Goal: Information Seeking & Learning: Learn about a topic

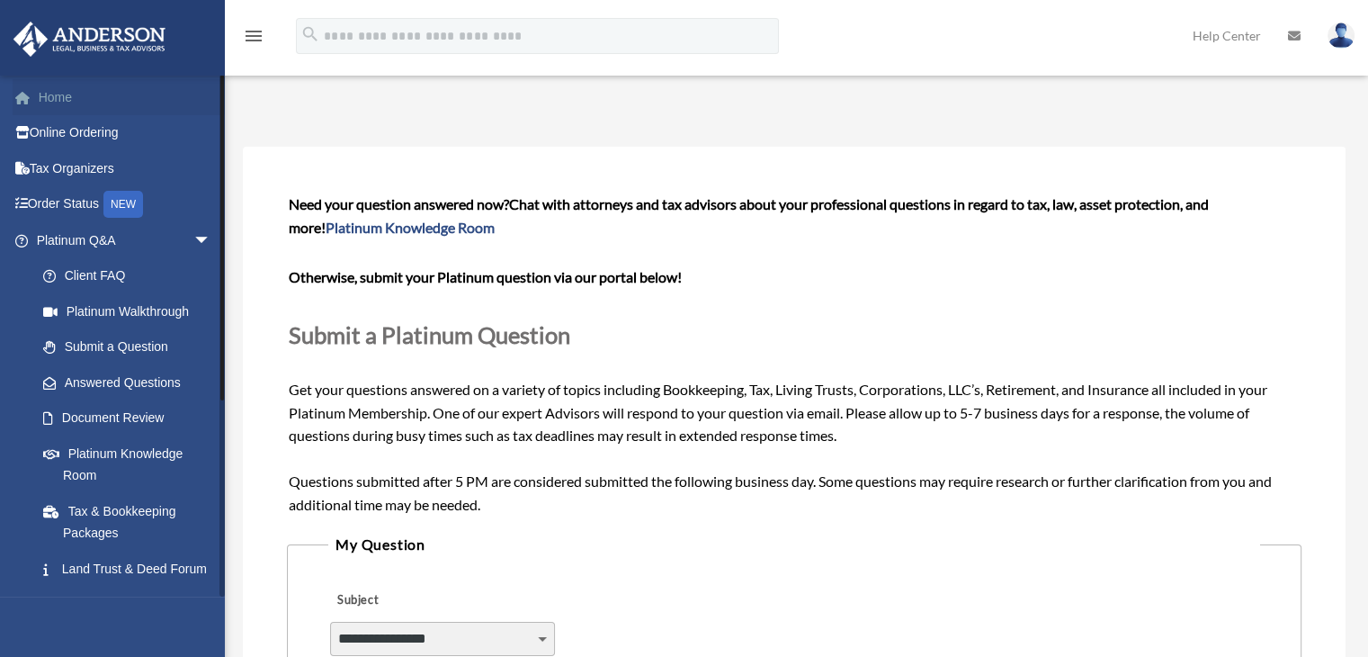
click at [86, 94] on link "Home" at bounding box center [126, 97] width 226 height 36
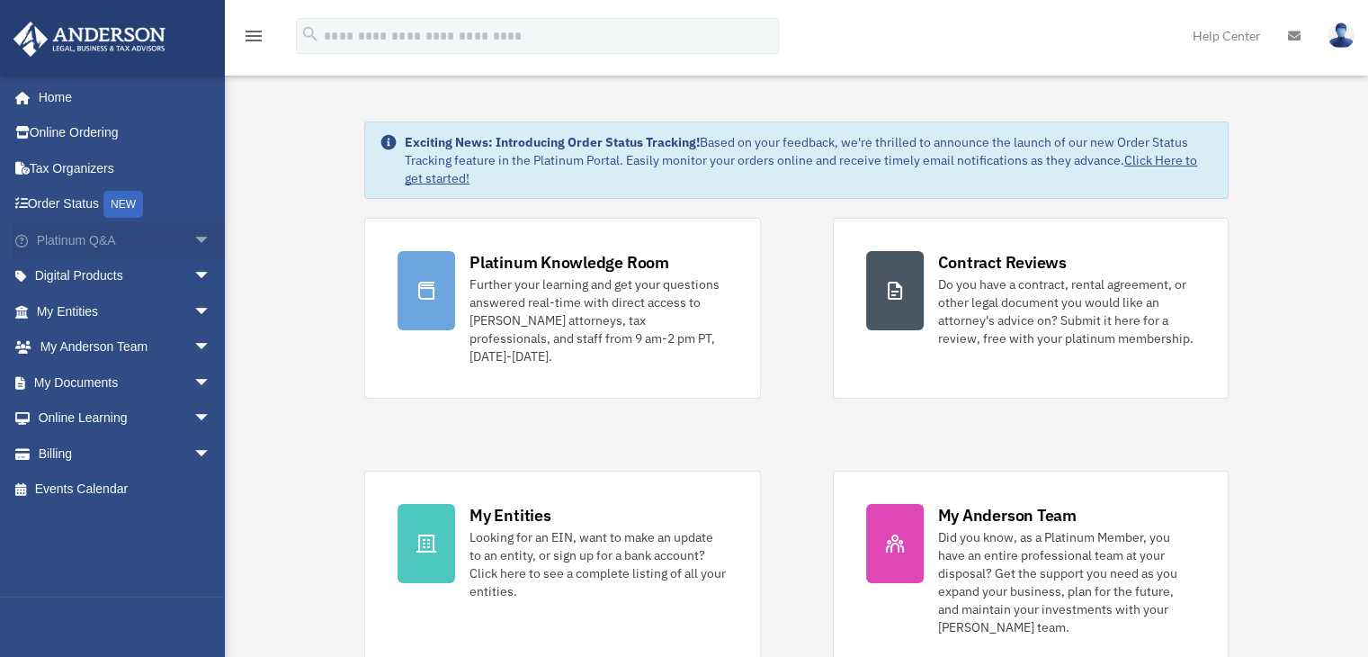
click at [193, 238] on span "arrow_drop_down" at bounding box center [211, 240] width 36 height 37
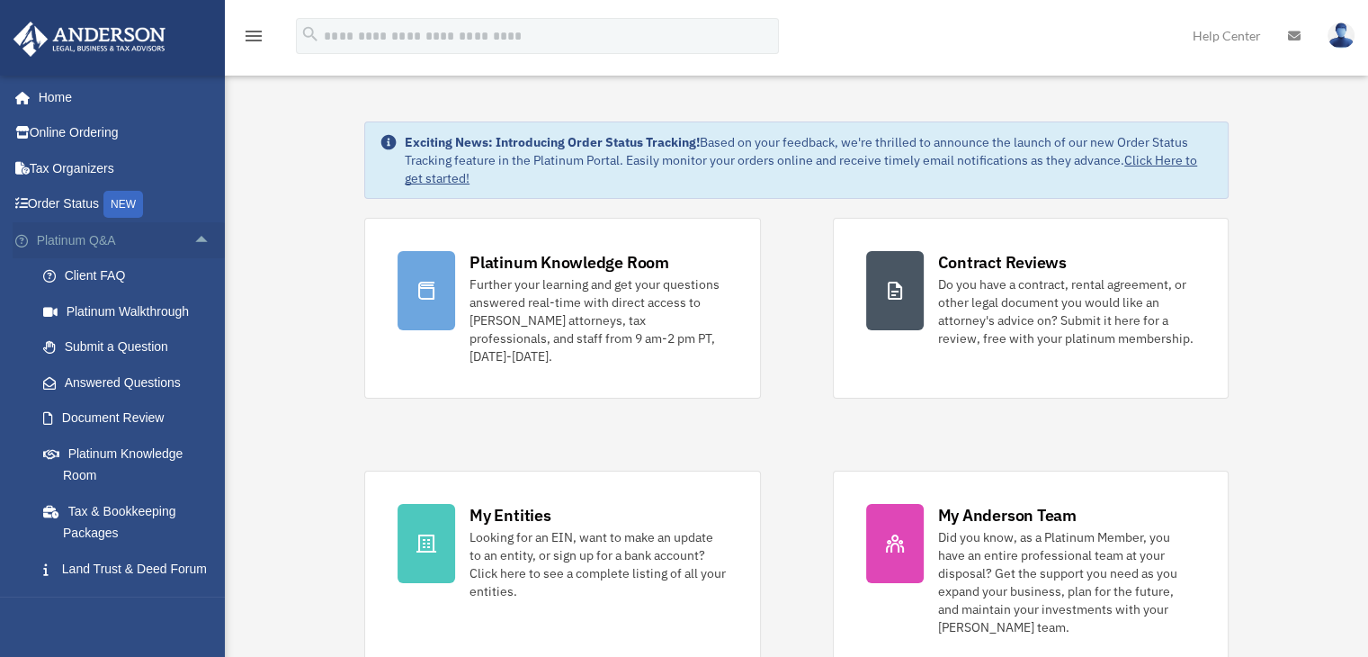
click at [193, 235] on span "arrow_drop_up" at bounding box center [211, 240] width 36 height 37
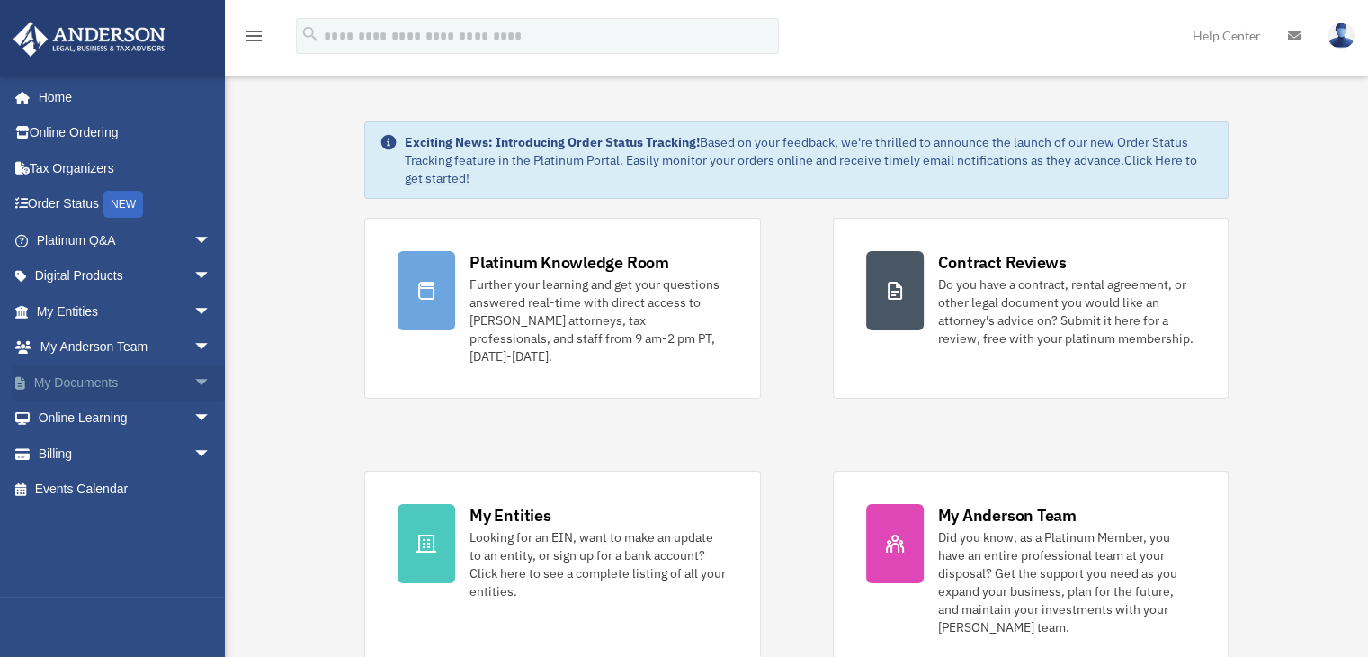
click at [193, 379] on span "arrow_drop_down" at bounding box center [211, 382] width 36 height 37
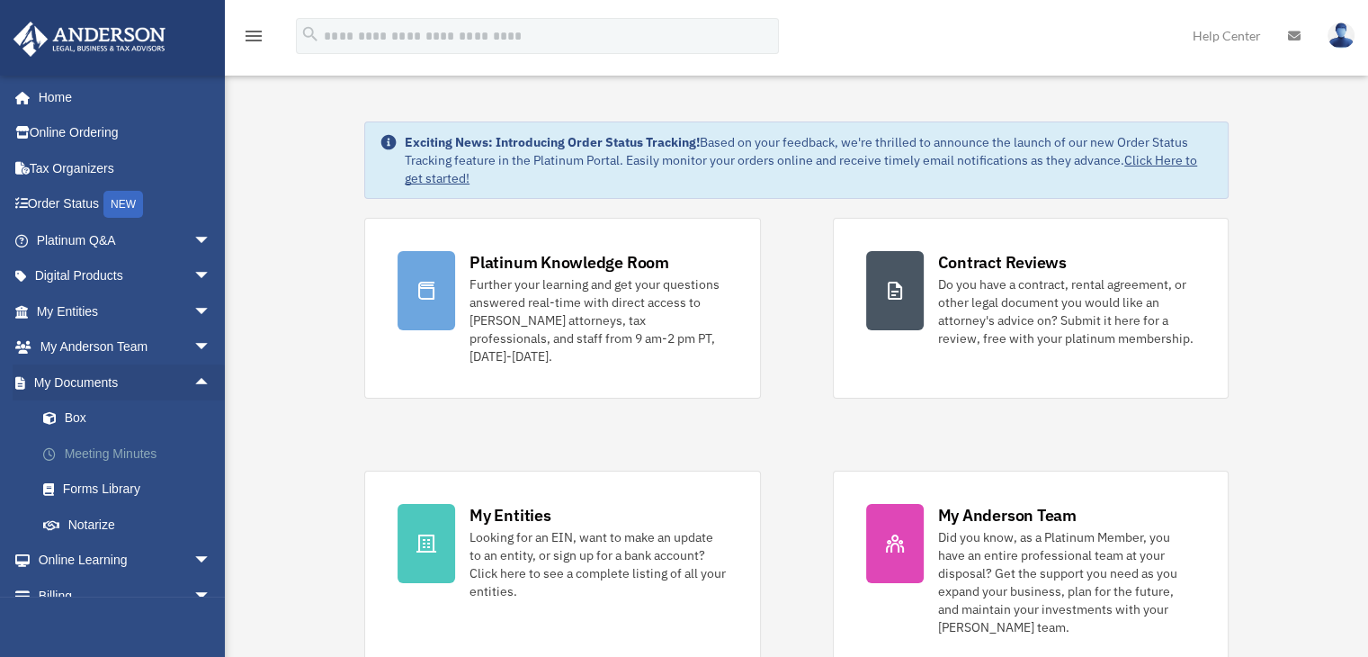
click at [96, 451] on link "Meeting Minutes" at bounding box center [131, 453] width 213 height 36
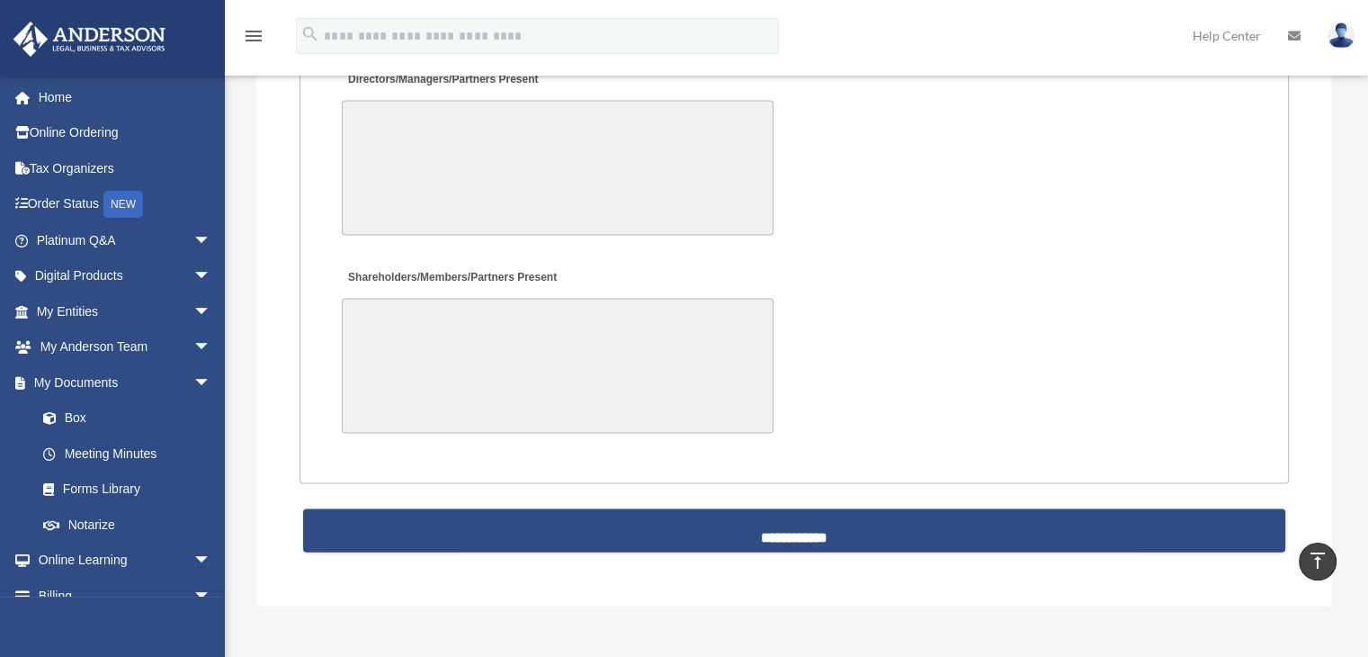
scroll to position [3777, 0]
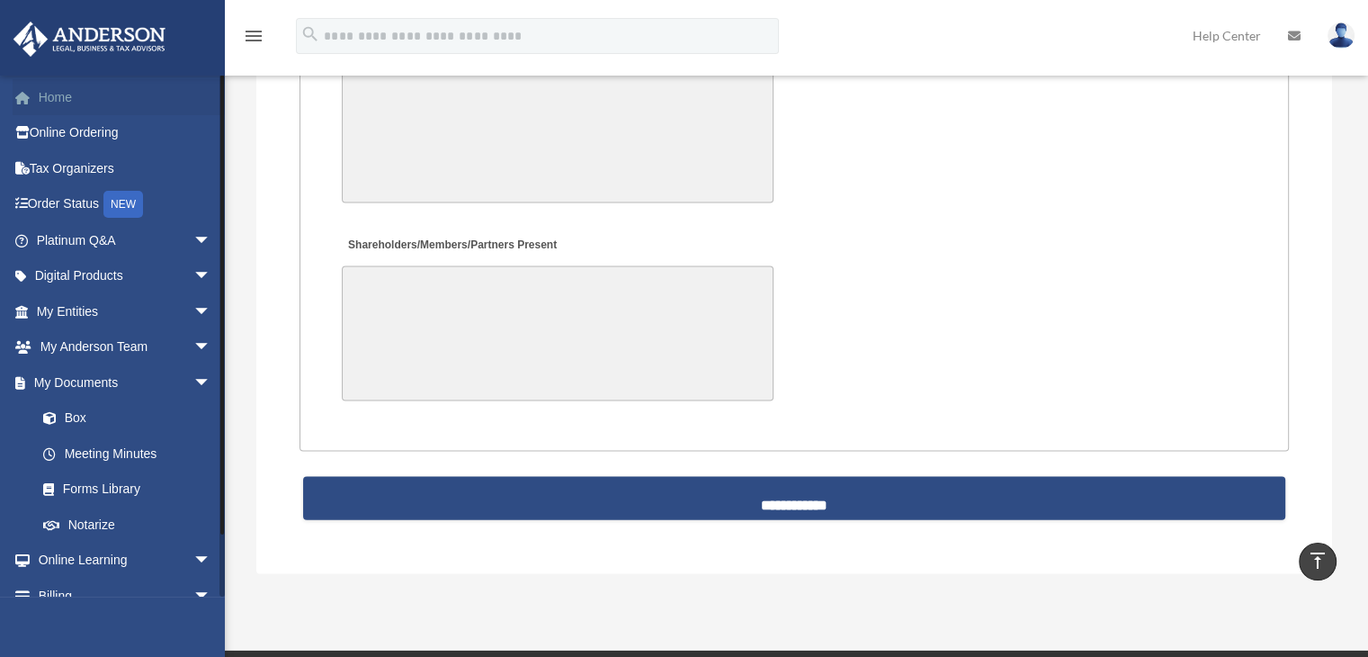
click at [61, 95] on link "Home" at bounding box center [126, 97] width 226 height 36
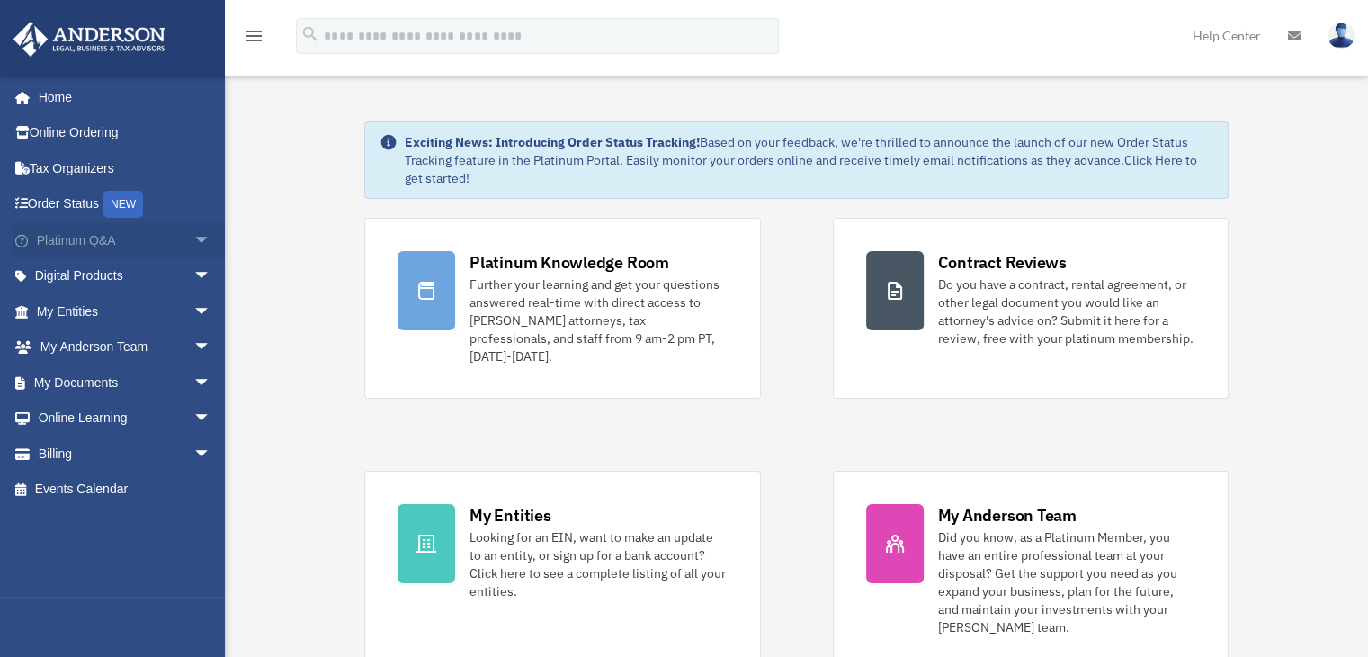
click at [193, 235] on span "arrow_drop_down" at bounding box center [211, 240] width 36 height 37
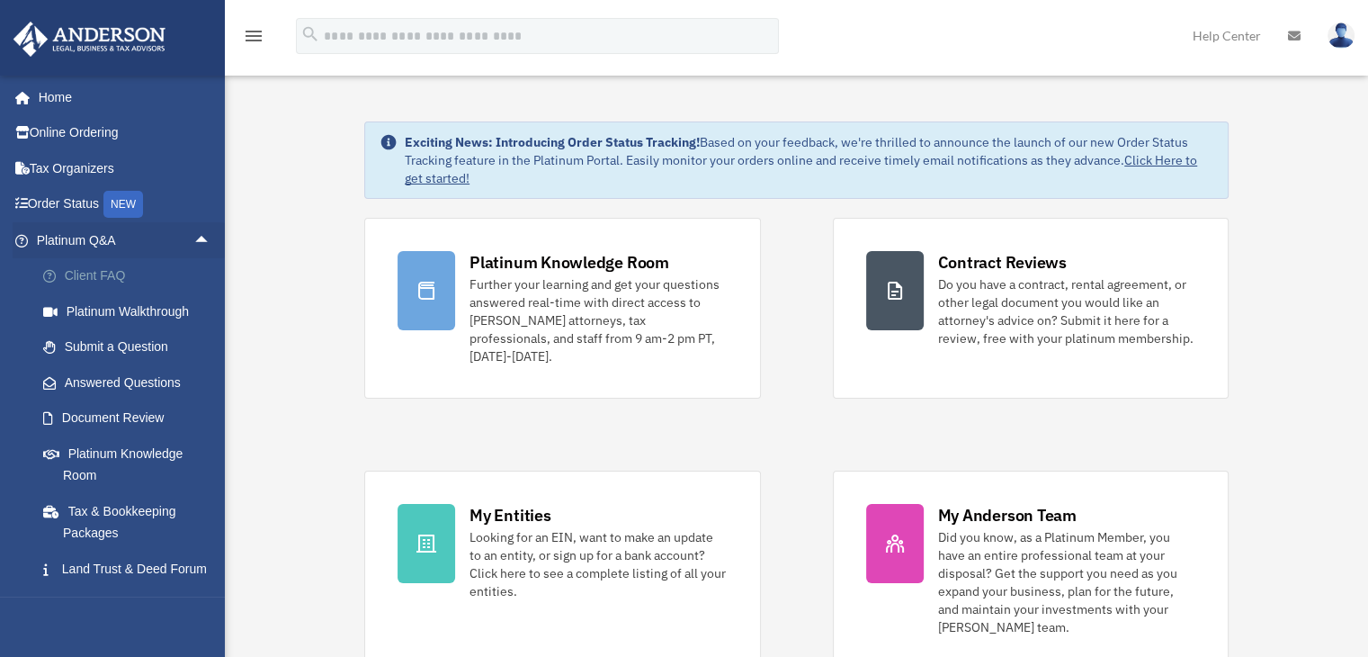
click at [104, 288] on link "Client FAQ" at bounding box center [131, 276] width 213 height 36
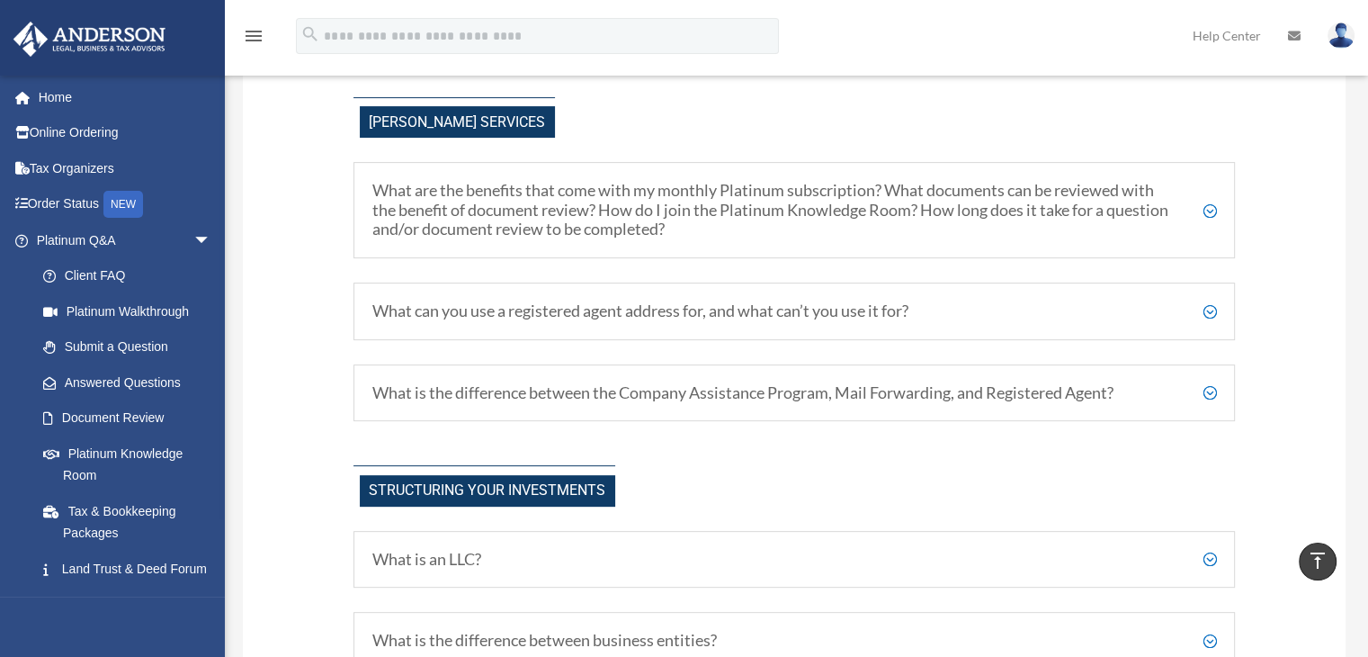
scroll to position [630, 0]
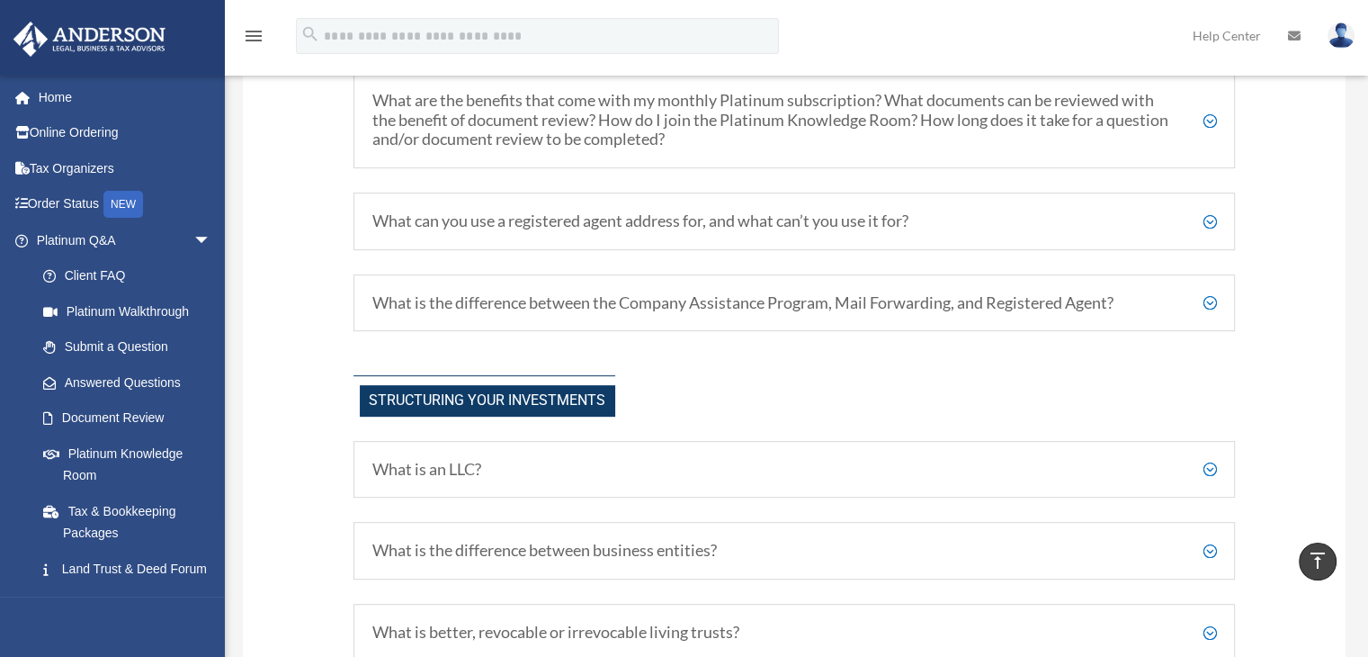
click at [1217, 301] on div "What is the difference between the Company Assistance Program, Mail Forwarding,…" at bounding box center [794, 303] width 882 height 58
click at [1211, 306] on h5 "What is the difference between the Company Assistance Program, Mail Forwarding,…" at bounding box center [794, 303] width 845 height 20
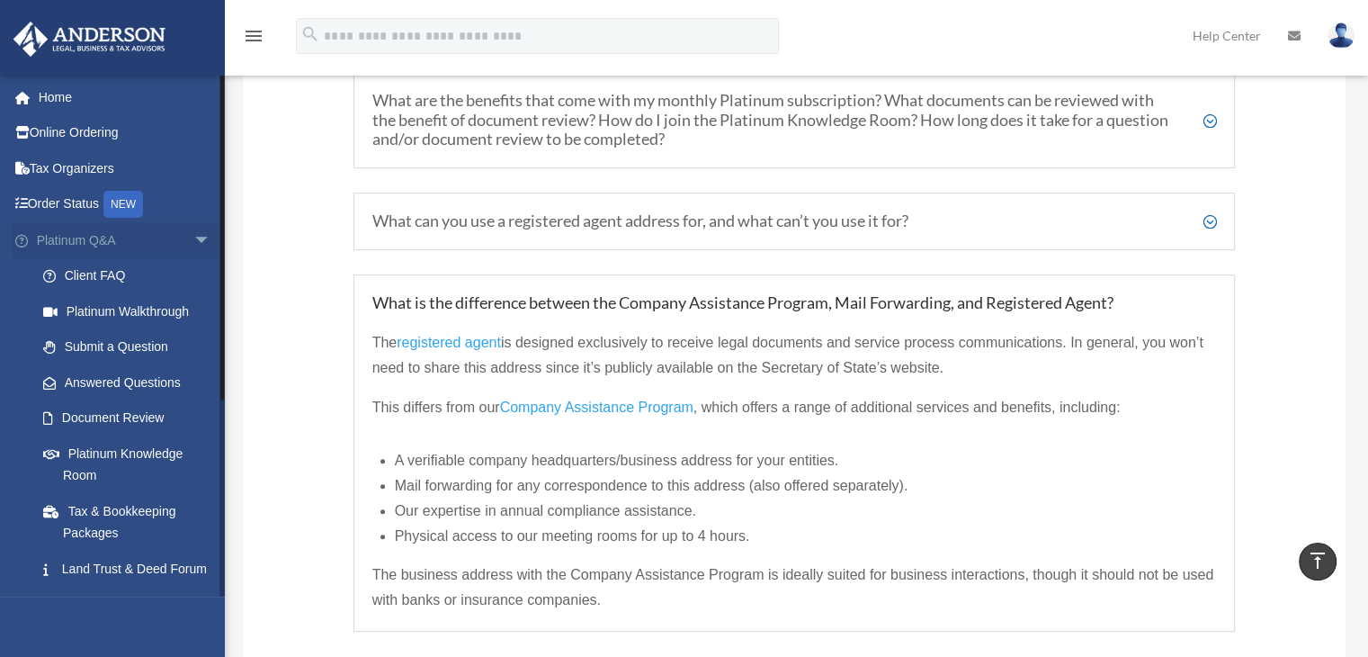
click at [193, 242] on span "arrow_drop_down" at bounding box center [211, 240] width 36 height 37
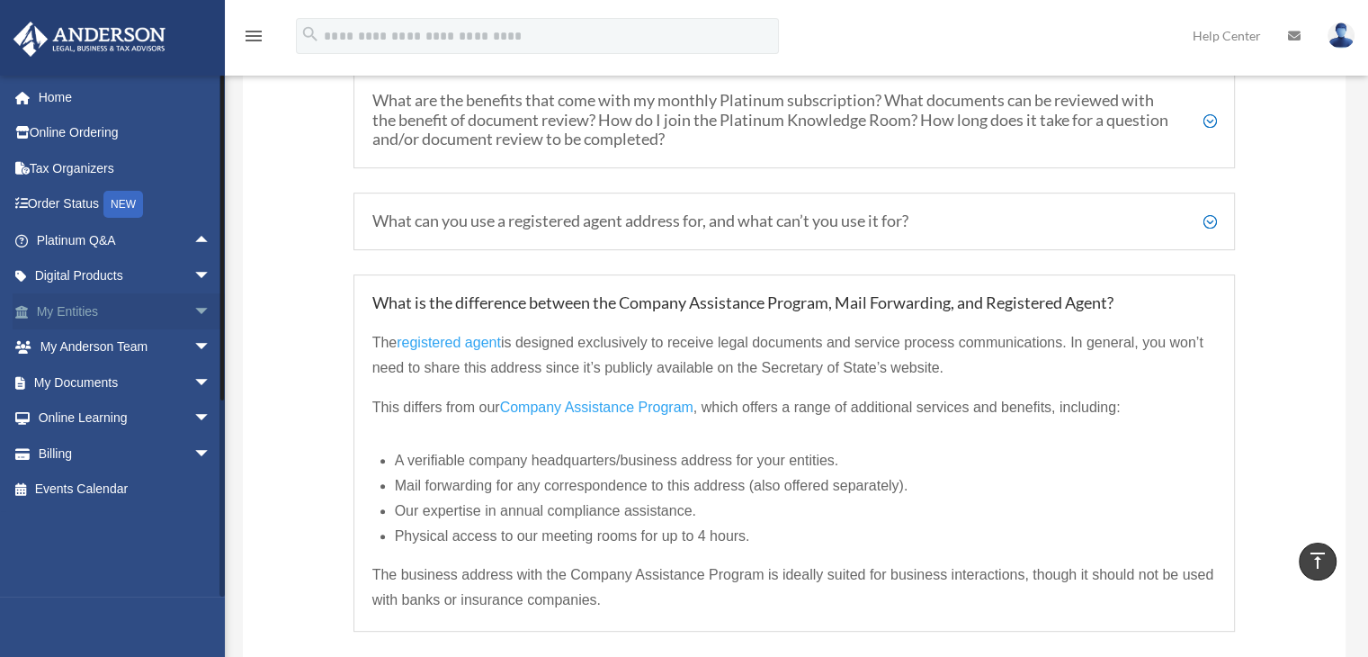
click at [193, 307] on span "arrow_drop_down" at bounding box center [211, 311] width 36 height 37
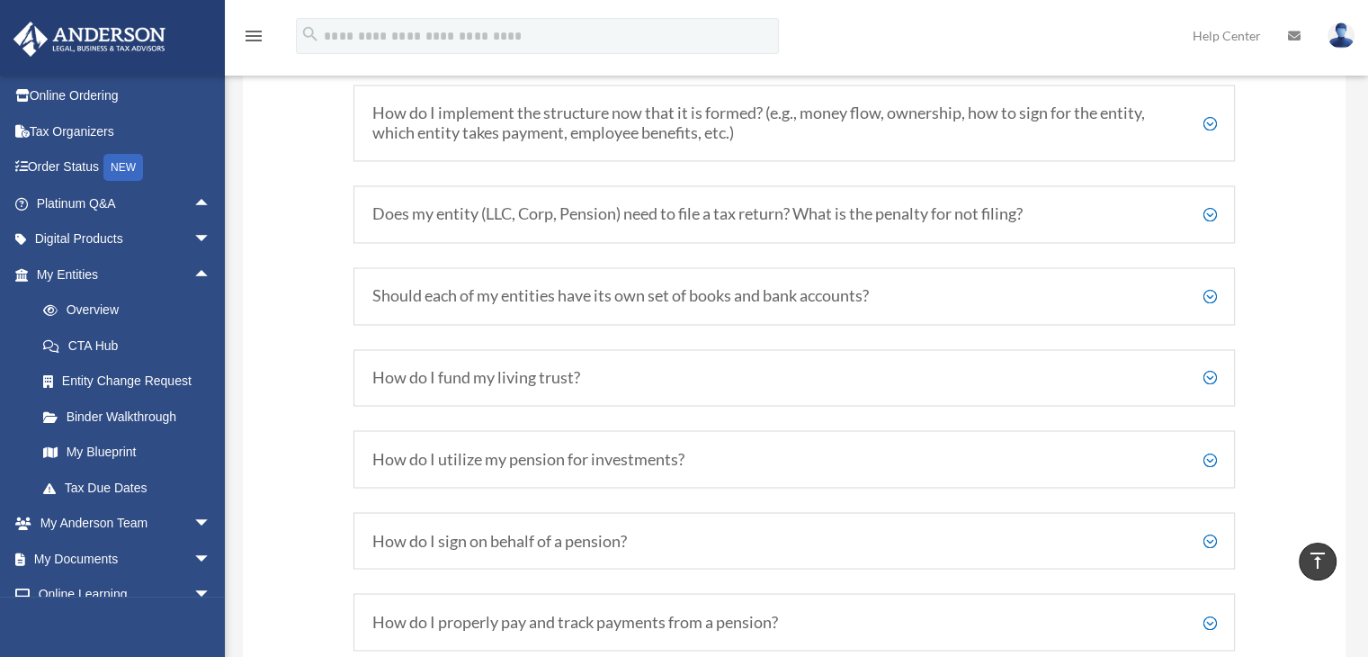
scroll to position [2968, 0]
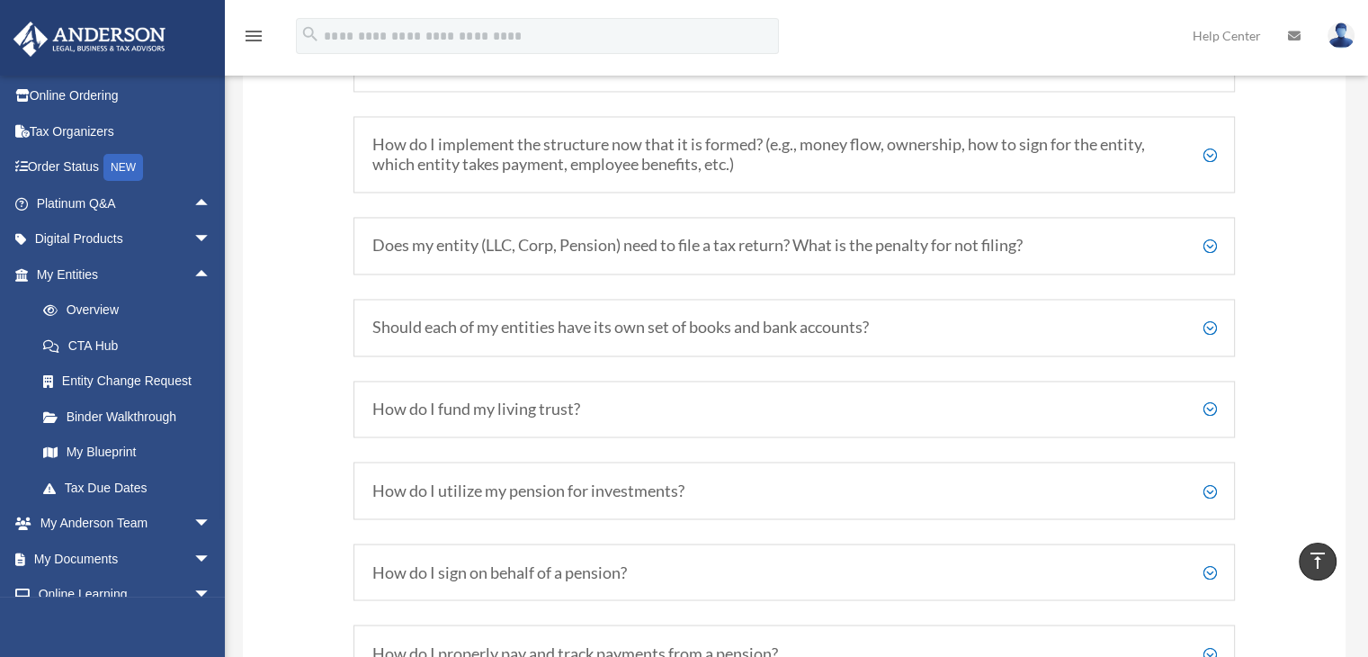
click at [1209, 335] on h5 "Should each of my entities have its own set of books and bank accounts?" at bounding box center [794, 327] width 845 height 20
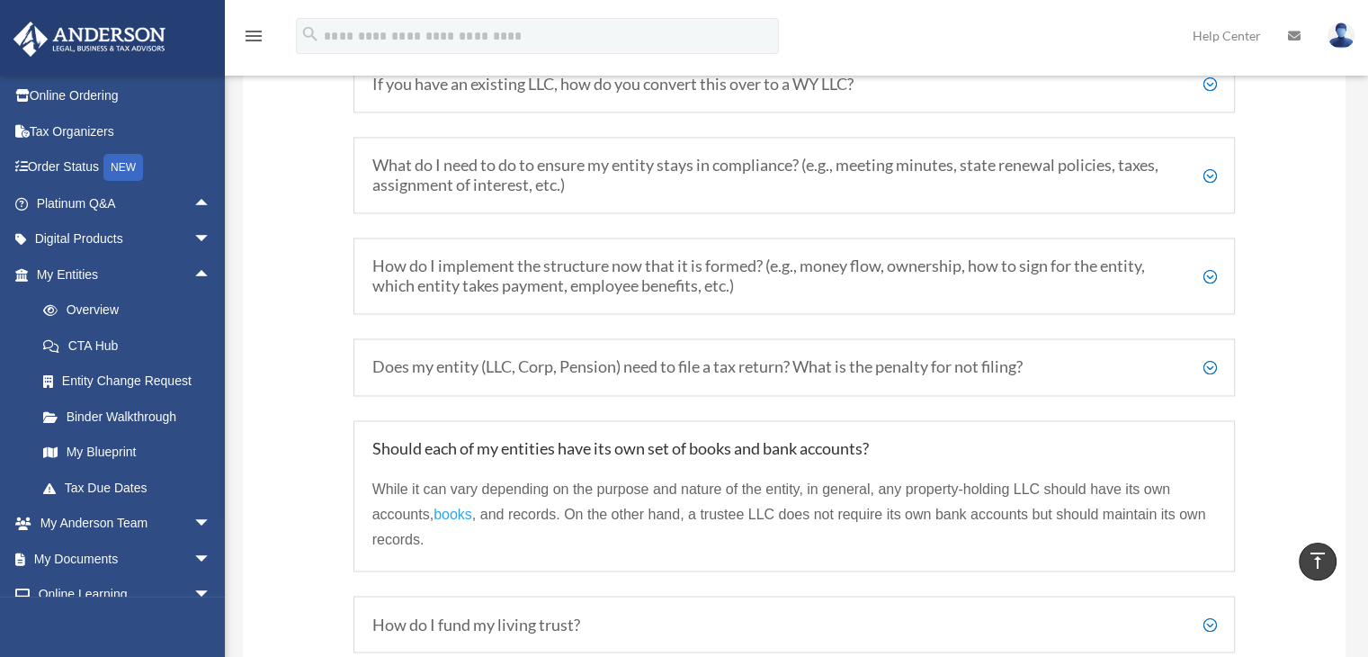
scroll to position [2878, 0]
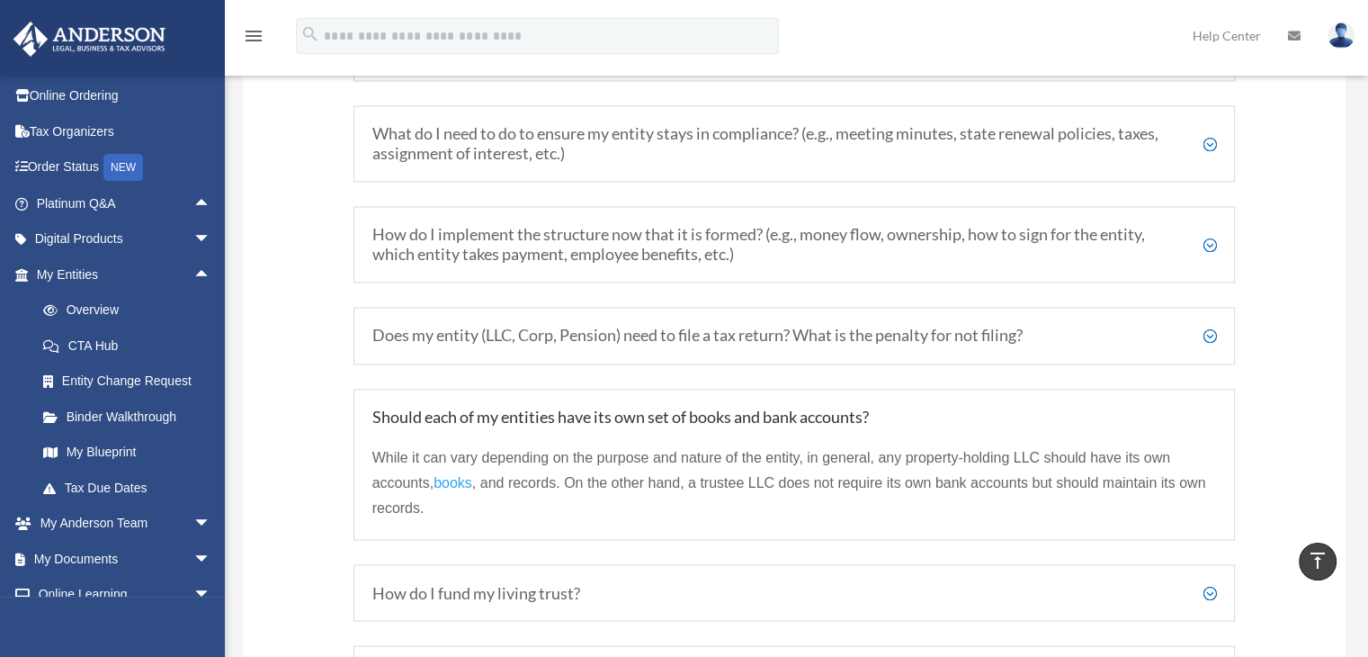
click at [1212, 255] on h5 "How do I implement the structure now that it is formed? (e.g., money flow, owne…" at bounding box center [794, 244] width 845 height 39
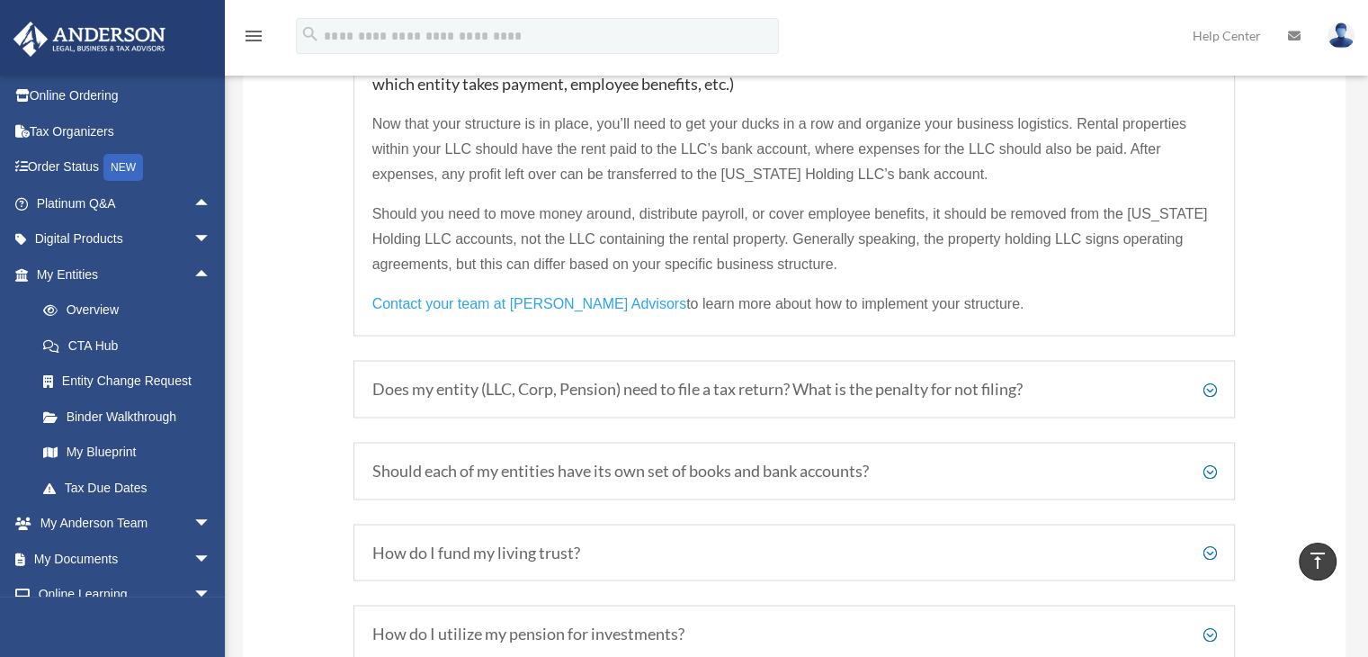
scroll to position [3058, 0]
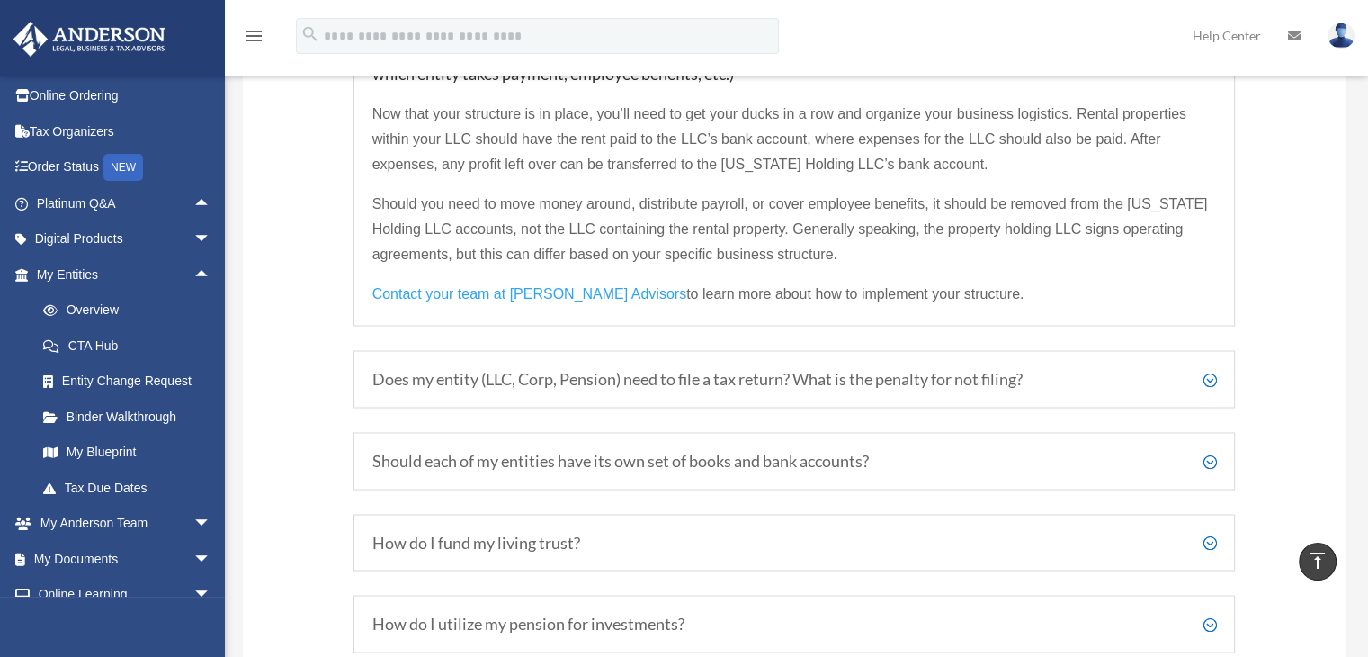
click at [1206, 465] on h5 "Should each of my entities have its own set of books and bank accounts?" at bounding box center [794, 461] width 845 height 20
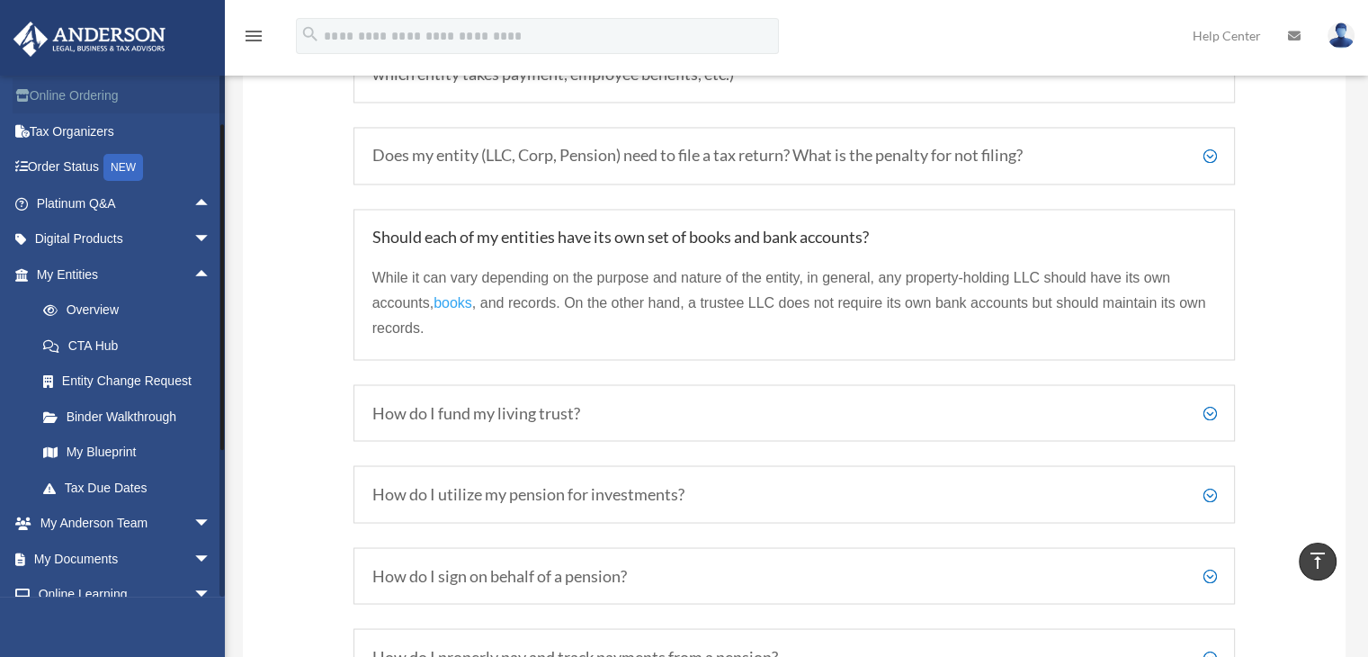
scroll to position [0, 0]
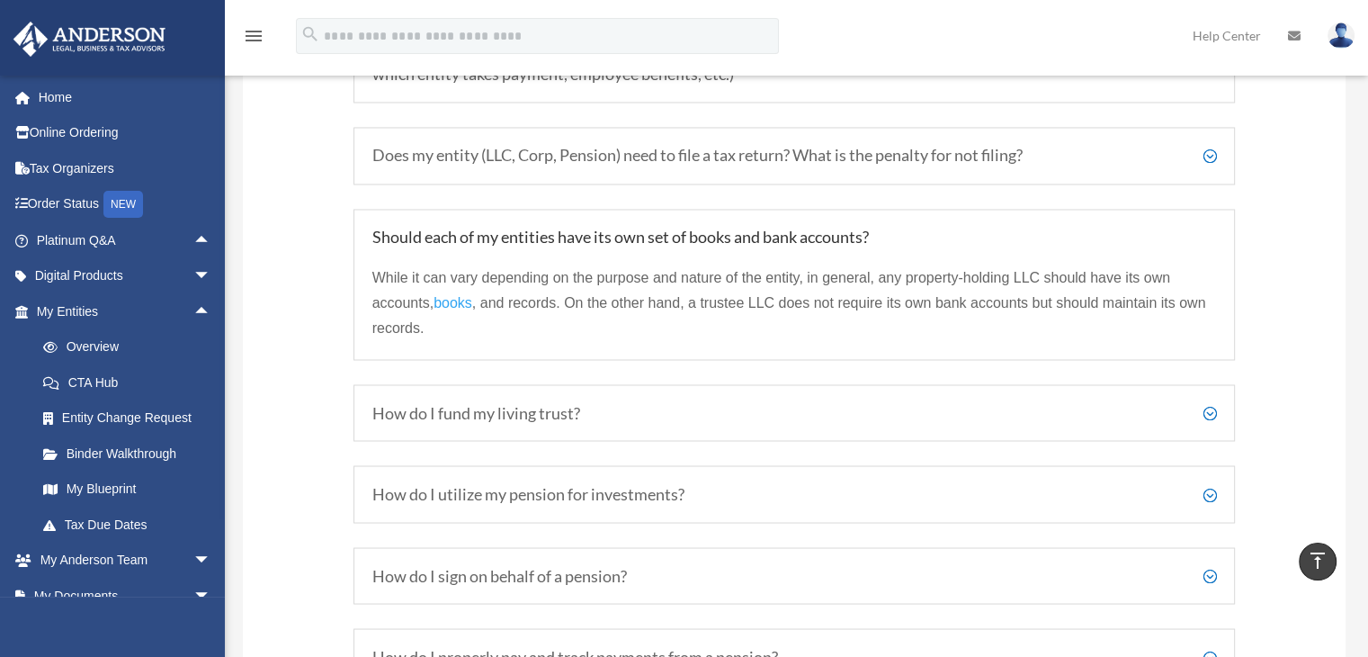
click at [97, 34] on img at bounding box center [89, 39] width 163 height 35
